Goal: Transaction & Acquisition: Purchase product/service

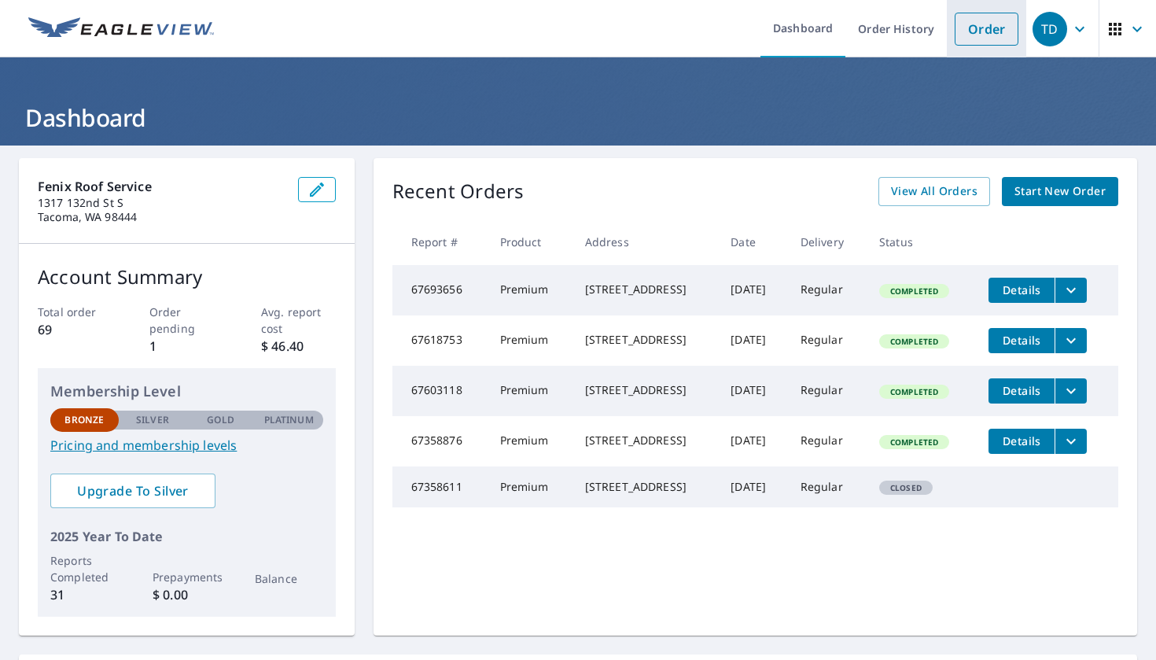
click at [966, 28] on link "Order" at bounding box center [987, 29] width 64 height 33
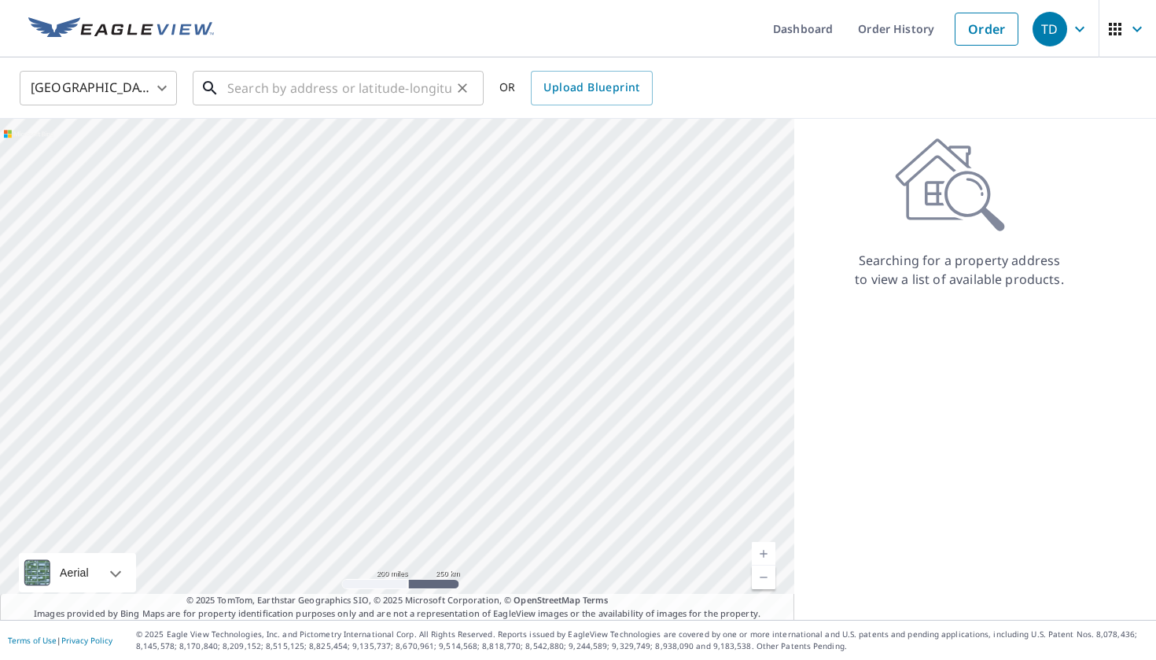
click at [326, 97] on input "text" at bounding box center [339, 88] width 224 height 44
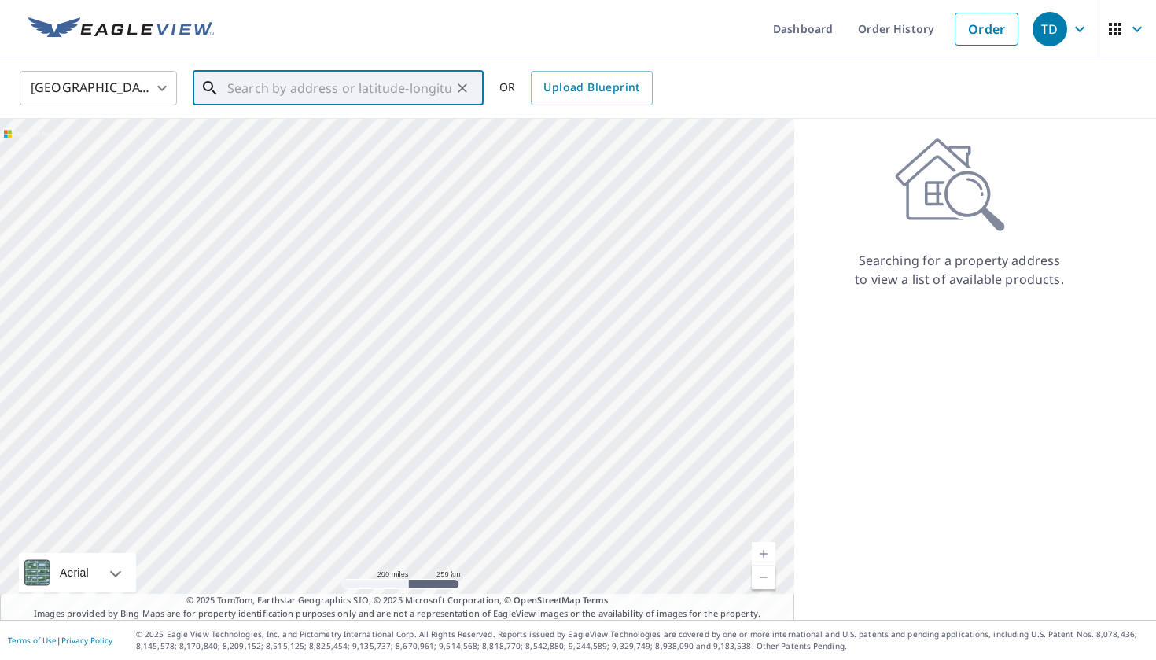
paste input "[STREET_ADDRESS]"
click at [391, 138] on span "[STREET_ADDRESS]" at bounding box center [347, 133] width 247 height 19
type input "[STREET_ADDRESS]"
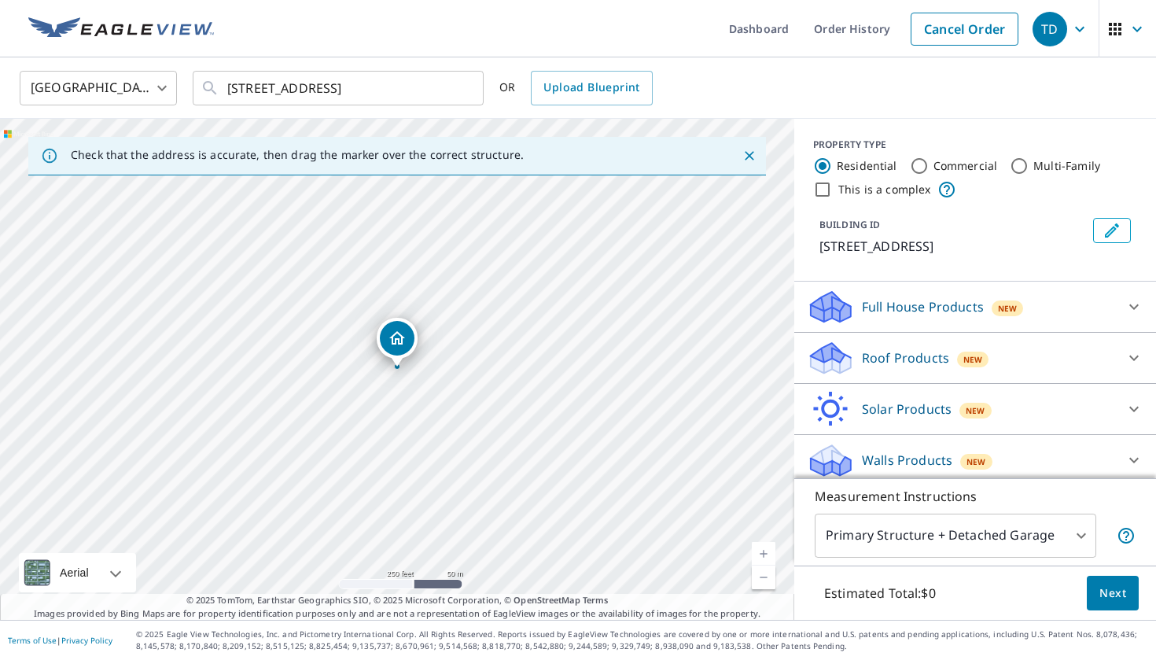
click at [961, 384] on div "Solar Products New Inform Essentials+ $63.25 Inform Advanced $79 TrueDesign for…" at bounding box center [975, 409] width 362 height 51
click at [926, 374] on div "Roof Products New" at bounding box center [961, 358] width 308 height 37
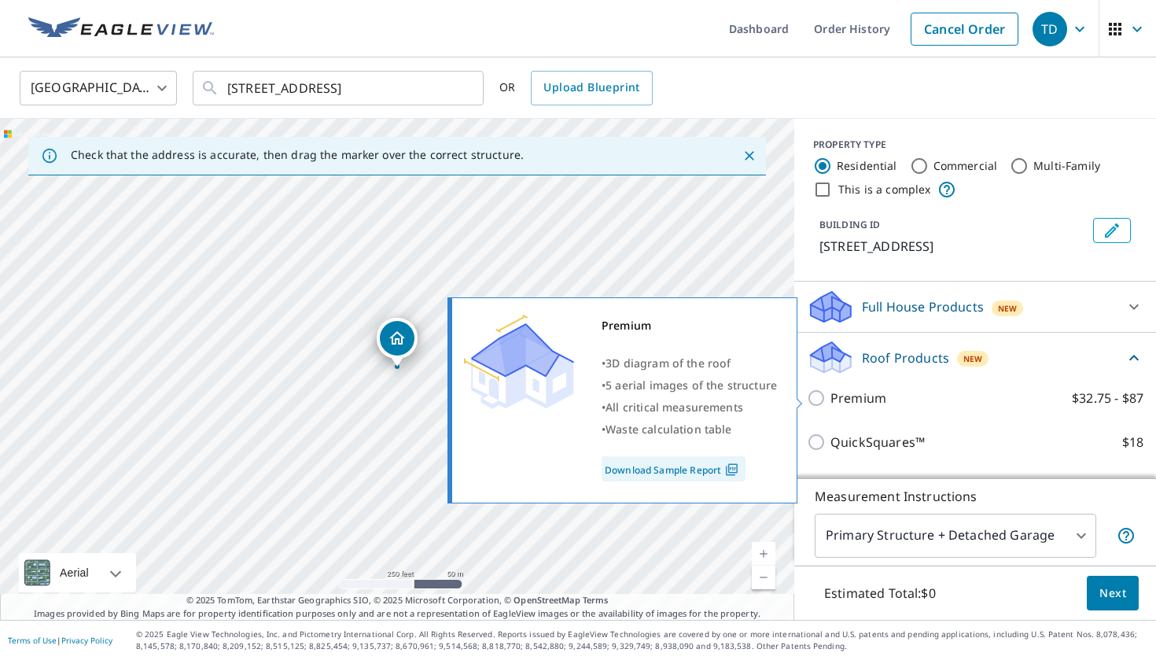
click at [855, 399] on p "Premium" at bounding box center [858, 397] width 56 height 19
click at [830, 399] on input "Premium $32.75 - $87" at bounding box center [819, 397] width 24 height 19
checkbox input "true"
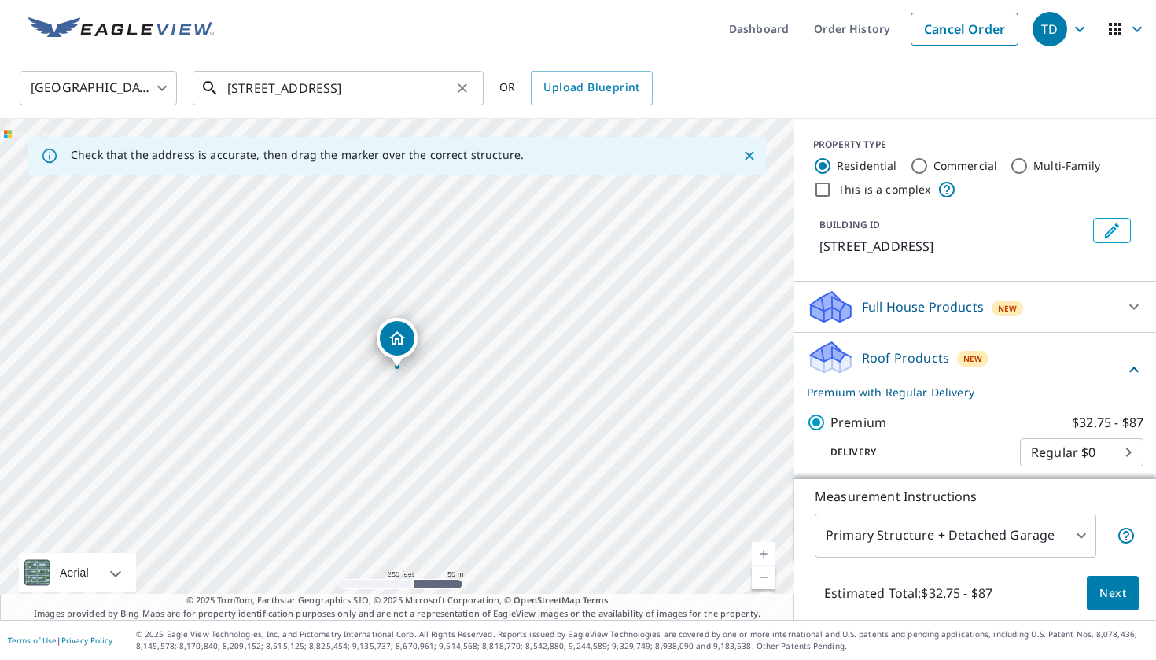
click at [255, 85] on input "8051 Yakima Ave Tacoma, WA 98408" at bounding box center [339, 88] width 224 height 44
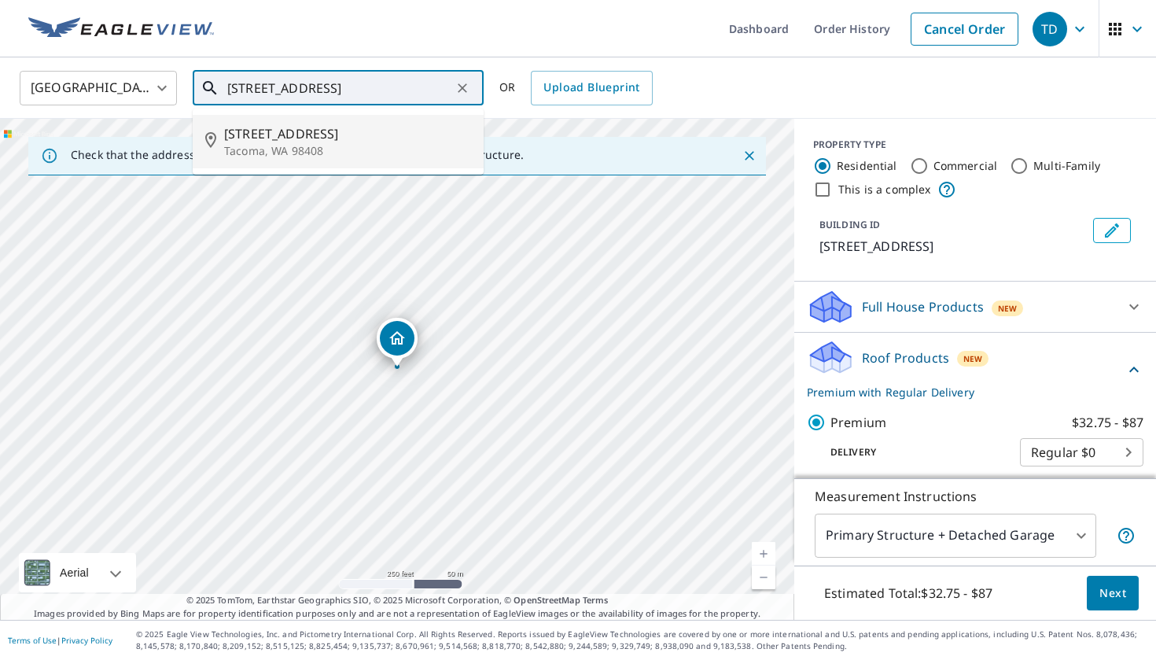
click at [272, 124] on span "8051 Yakima Ave" at bounding box center [347, 133] width 247 height 19
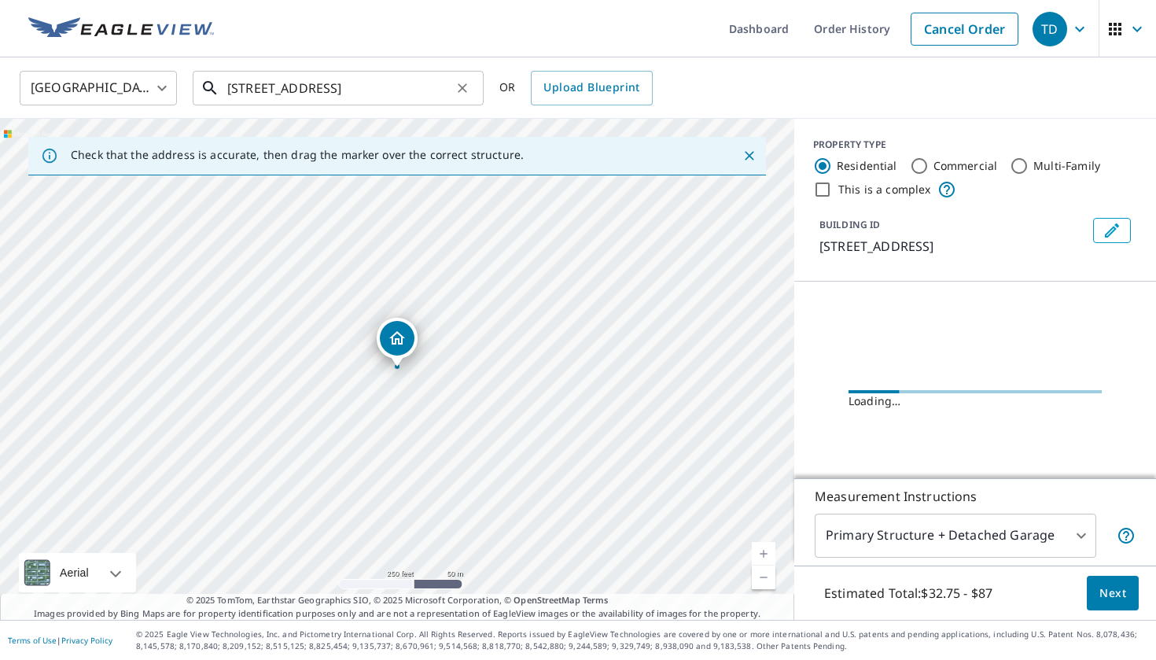
click at [335, 82] on input "8051 Yakima Ave Tacoma, WA 98408" at bounding box center [339, 88] width 224 height 44
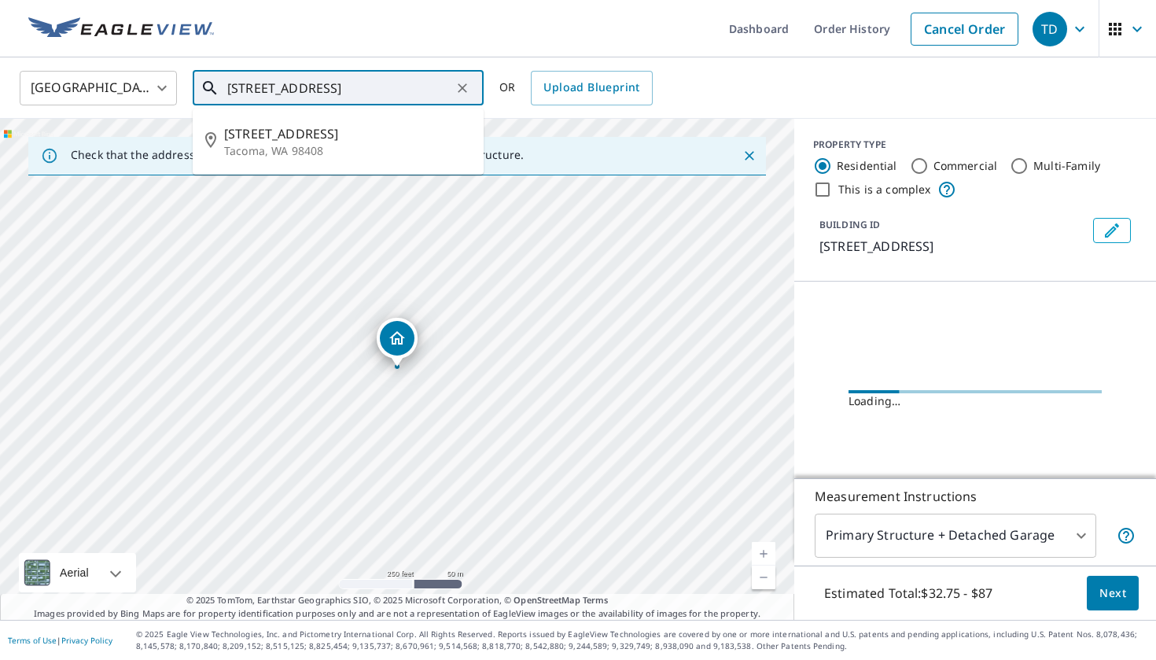
click at [335, 82] on input "8051 Yakima Ave Tacoma, WA 98408" at bounding box center [339, 88] width 224 height 44
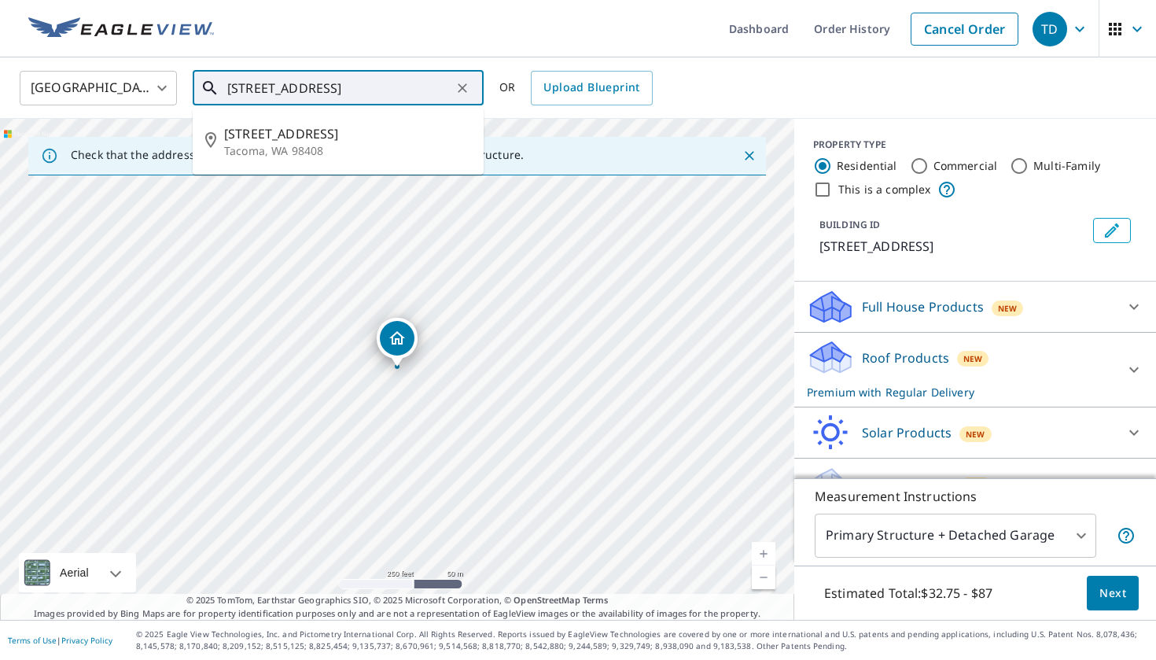
click at [323, 94] on input "8051 Yakima Ave Tacoma, WA 98408" at bounding box center [339, 88] width 224 height 44
paste input "S"
type input "8051 S Yakima Ave Tacoma, WA 98408"
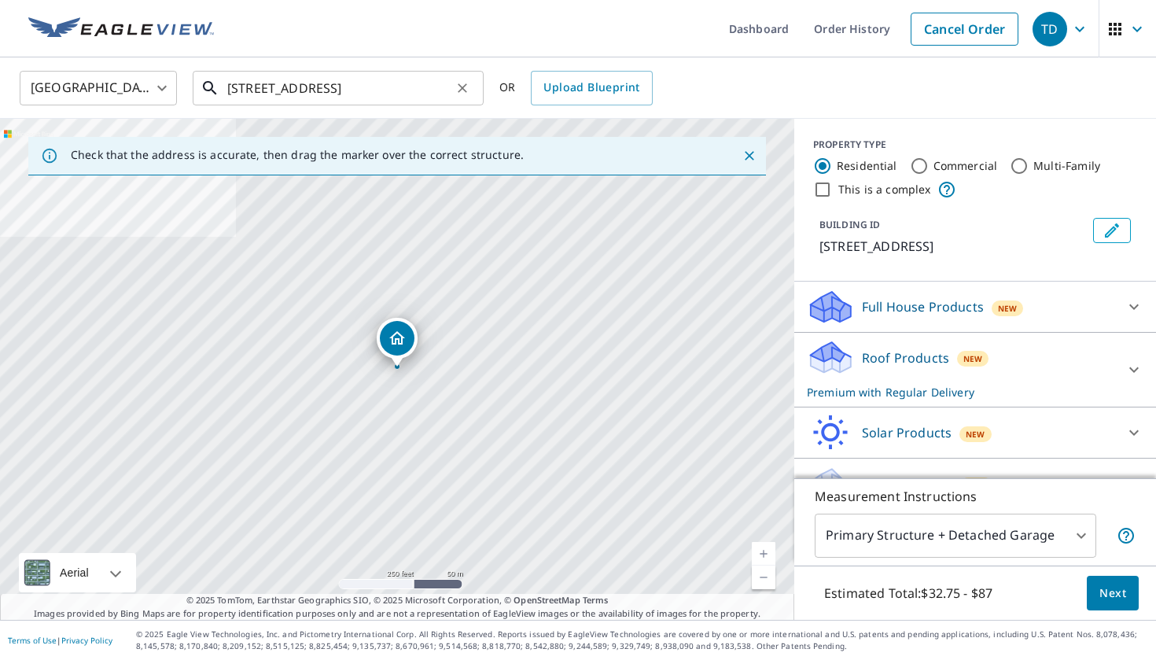
click at [374, 98] on input "[STREET_ADDRESS]" at bounding box center [339, 88] width 224 height 44
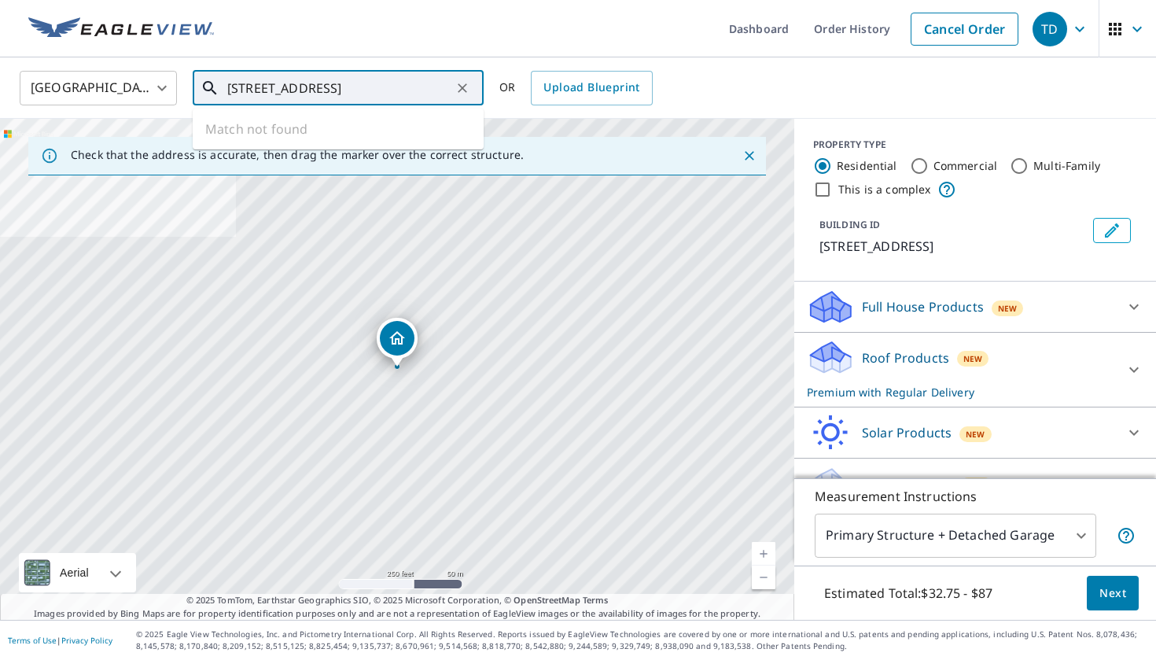
click at [312, 94] on input "[STREET_ADDRESS]" at bounding box center [339, 88] width 224 height 44
click at [299, 85] on input "[STREET_ADDRESS]" at bounding box center [339, 88] width 224 height 44
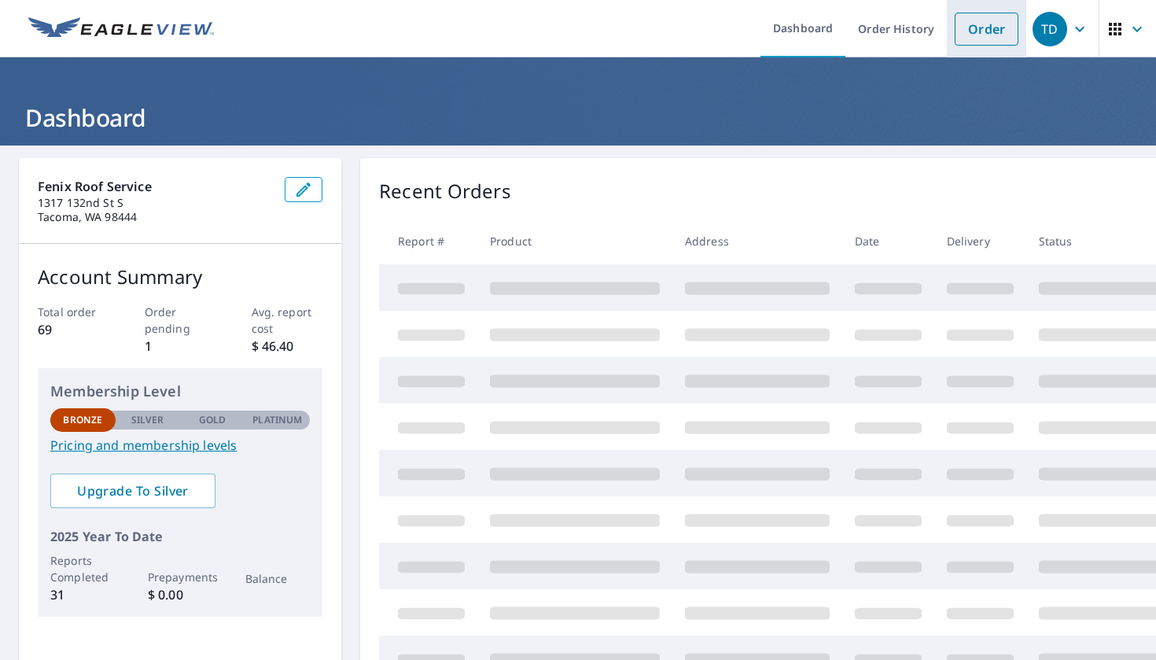
click at [999, 26] on link "Order" at bounding box center [987, 29] width 64 height 33
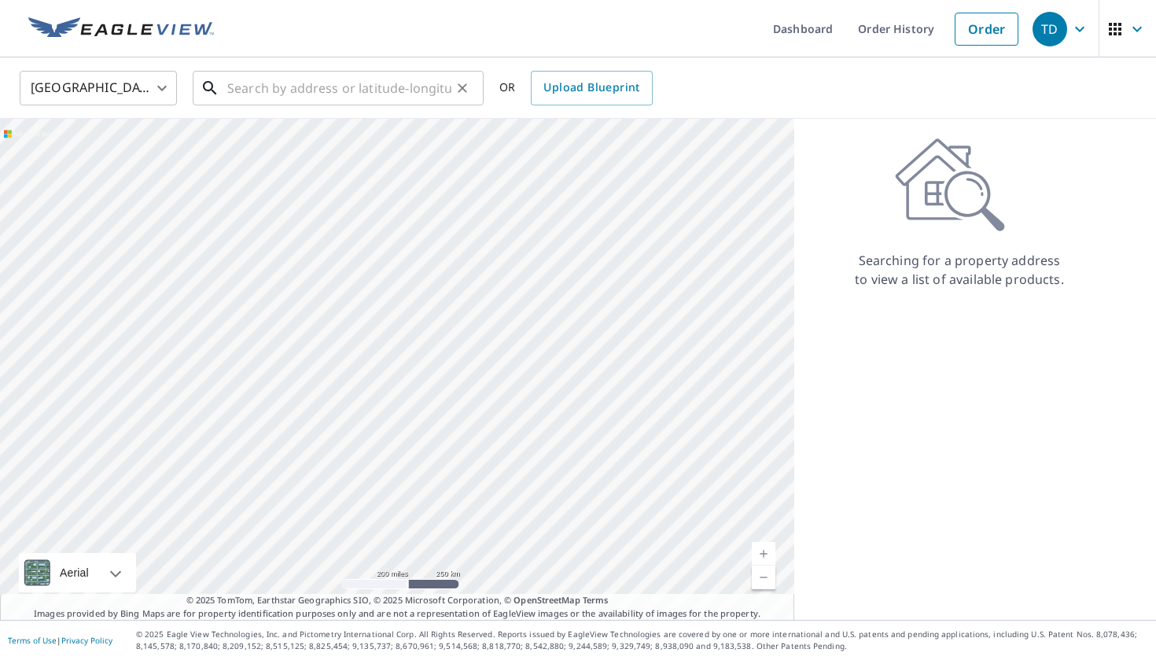
click at [346, 87] on input "text" at bounding box center [339, 88] width 224 height 44
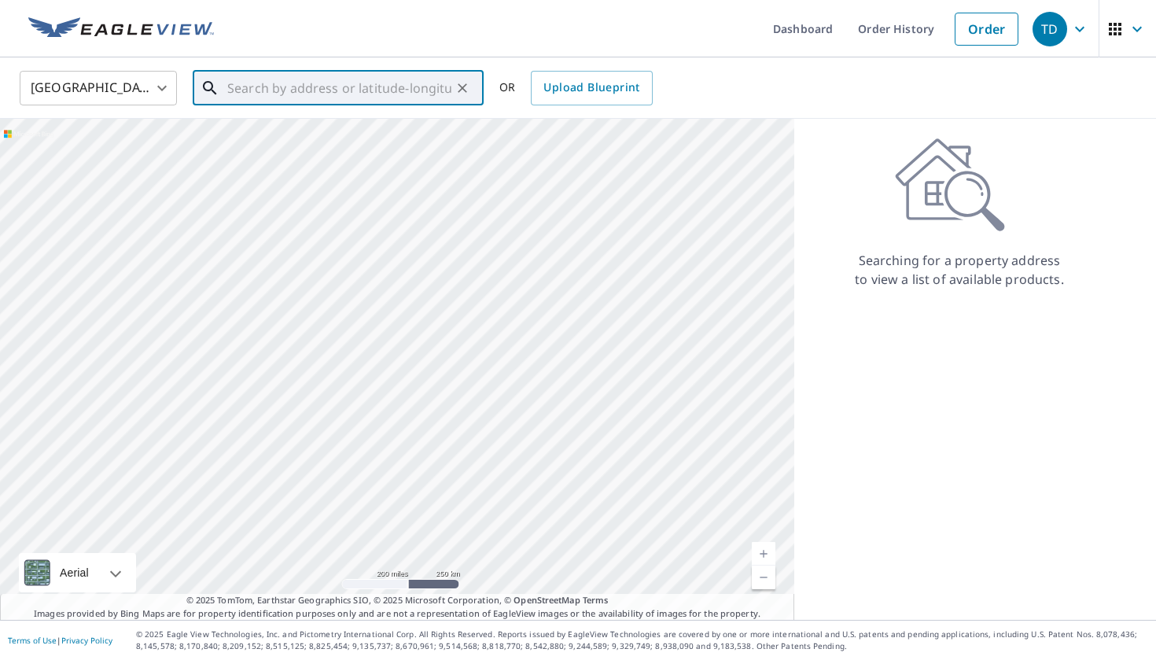
paste input "[STREET_ADDRESS]"
type input "[STREET_ADDRESS]"
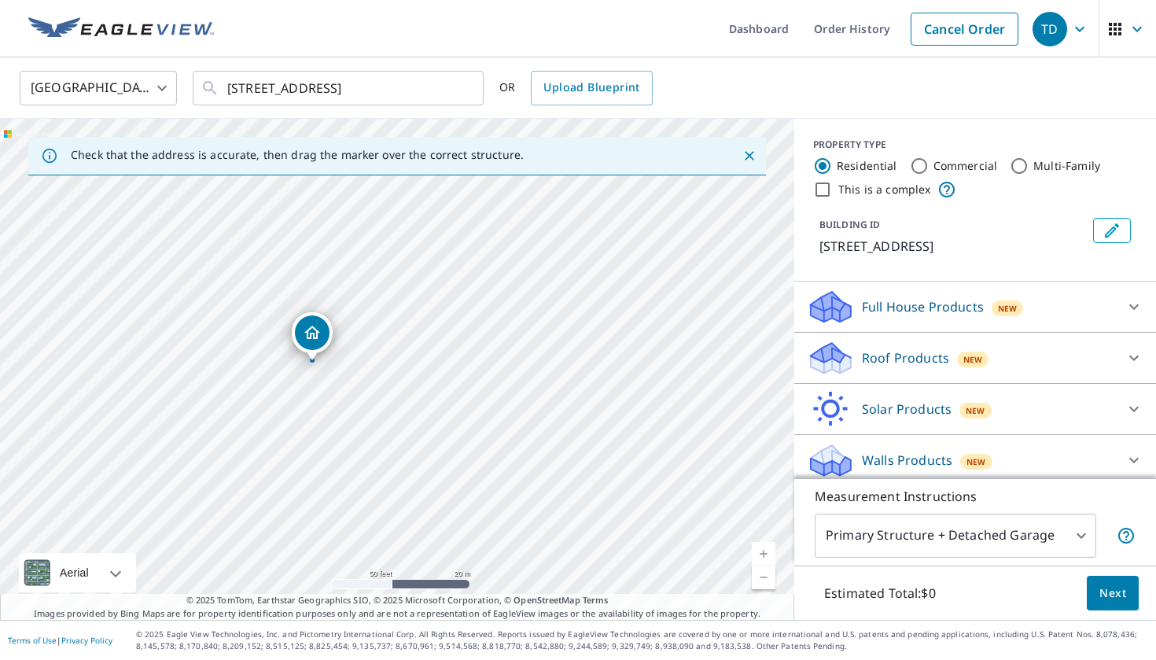
click at [901, 341] on div "Roof Products New" at bounding box center [961, 358] width 308 height 37
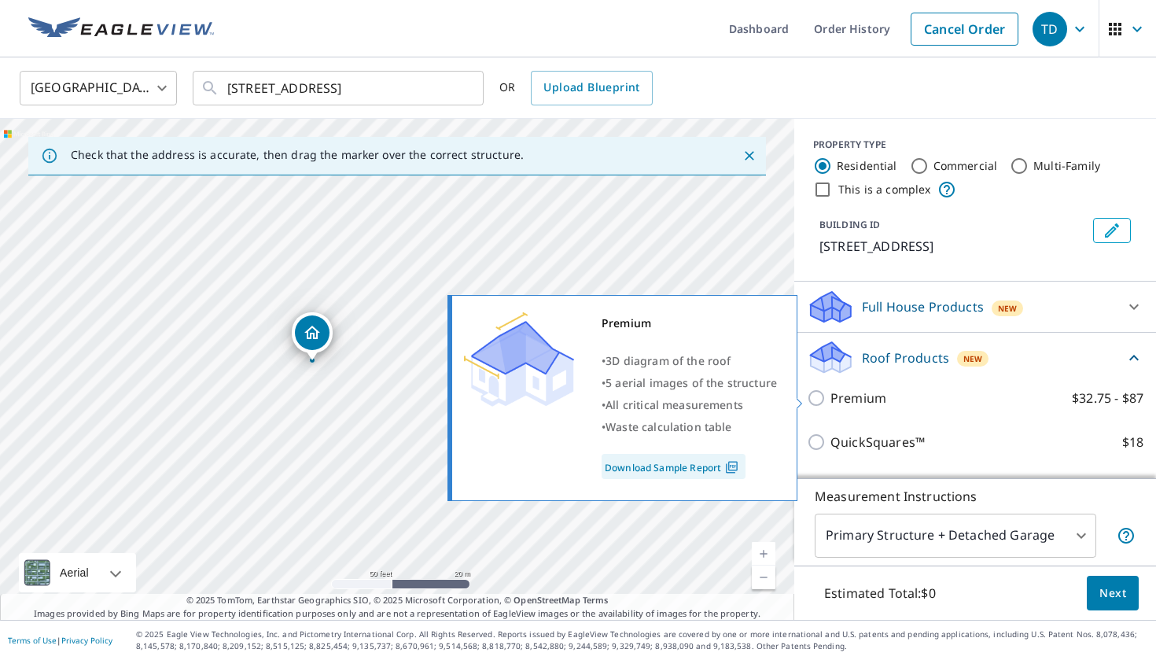
click at [849, 392] on p "Premium" at bounding box center [858, 397] width 56 height 19
click at [830, 392] on input "Premium $32.75 - $87" at bounding box center [819, 397] width 24 height 19
checkbox input "true"
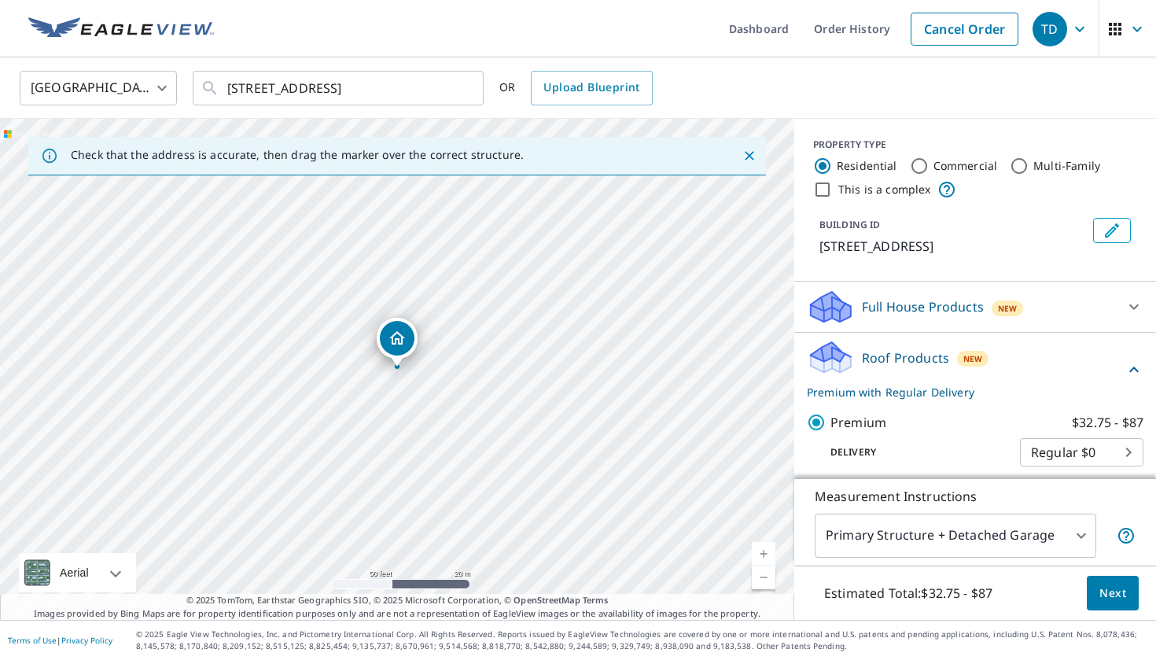
click at [1121, 585] on span "Next" at bounding box center [1112, 594] width 27 height 20
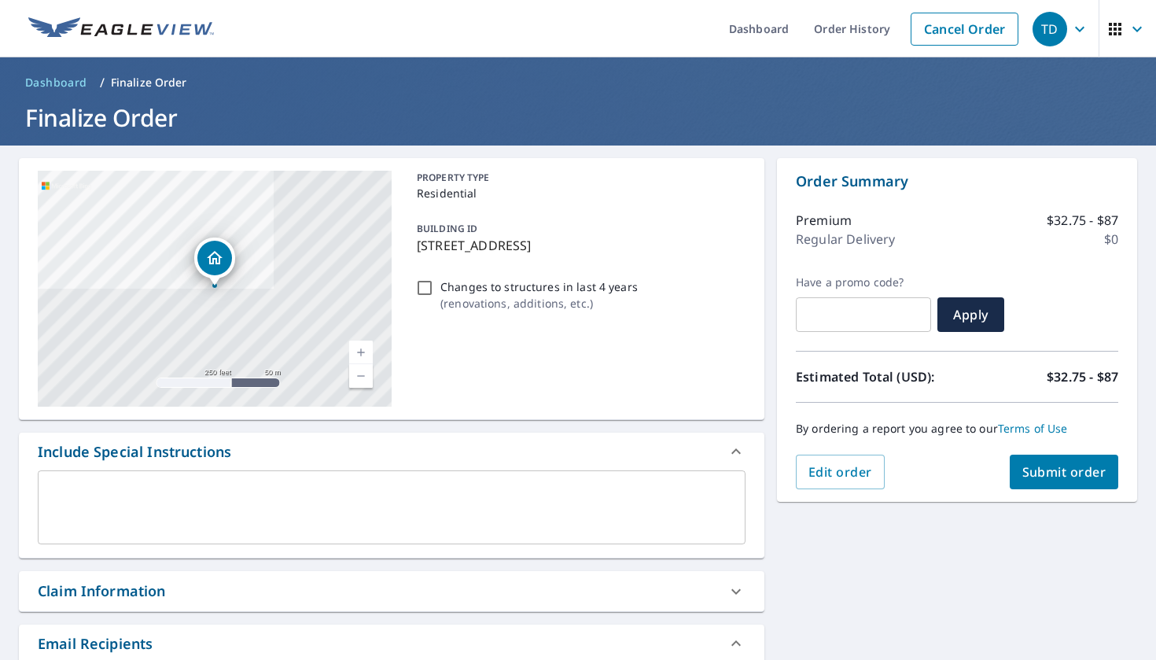
click at [1018, 458] on button "Submit order" at bounding box center [1064, 472] width 109 height 35
